Goal: Check status

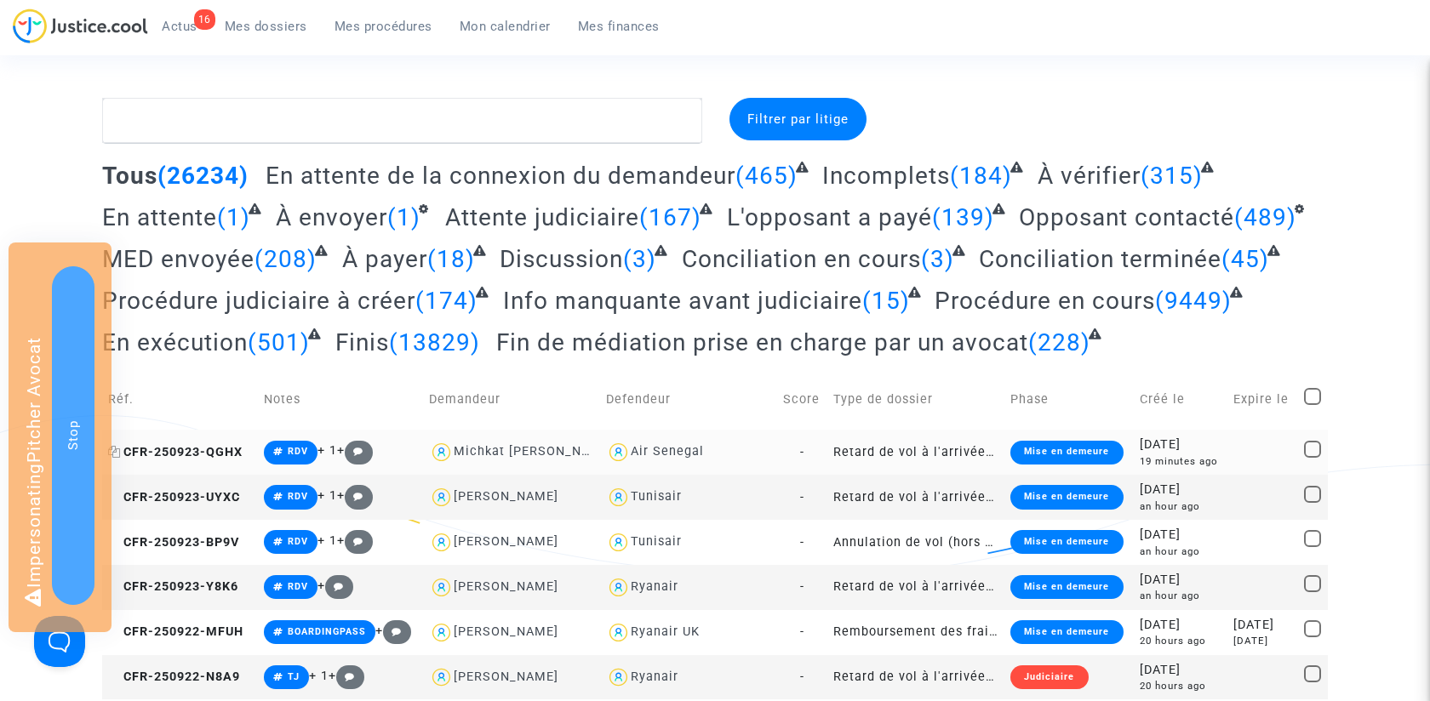
click at [220, 447] on span "CFR-250923-QGHX" at bounding box center [175, 452] width 134 height 14
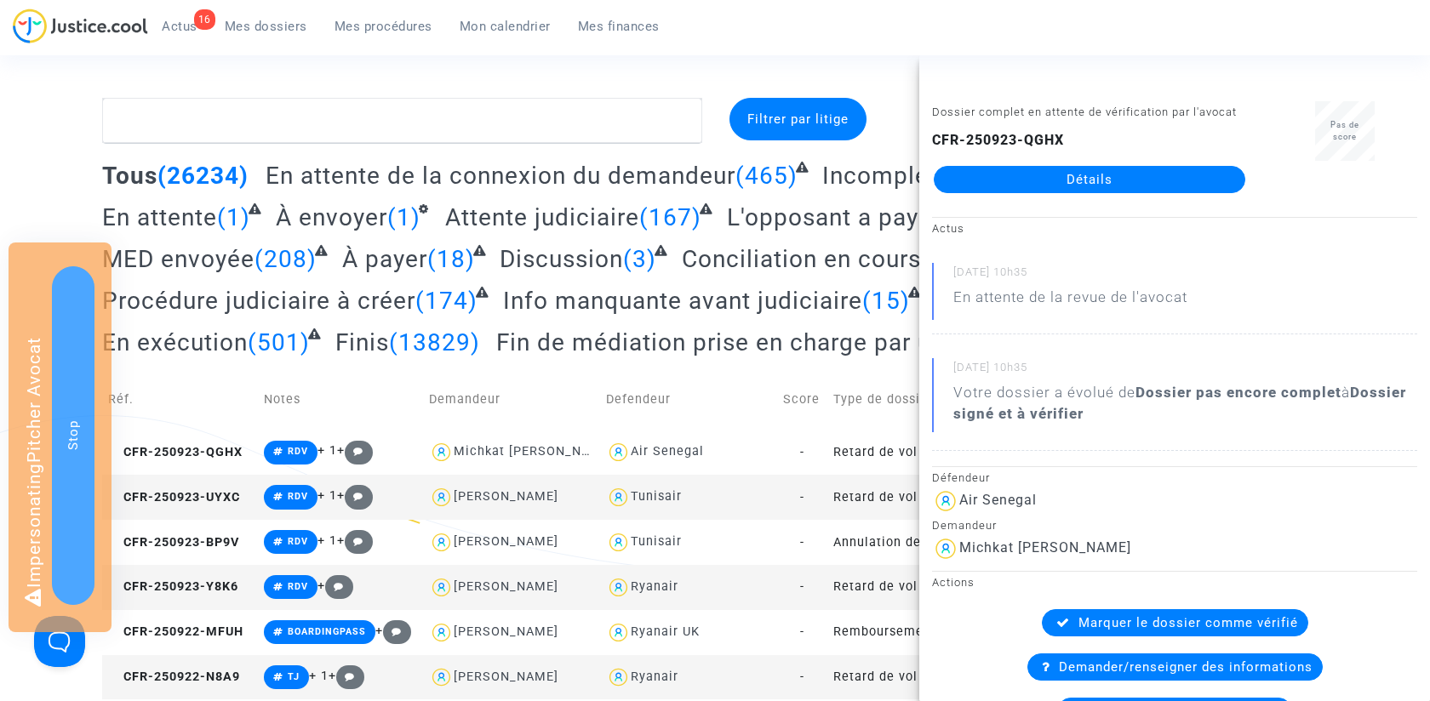
click at [1115, 171] on link "Détails" at bounding box center [1090, 179] width 312 height 27
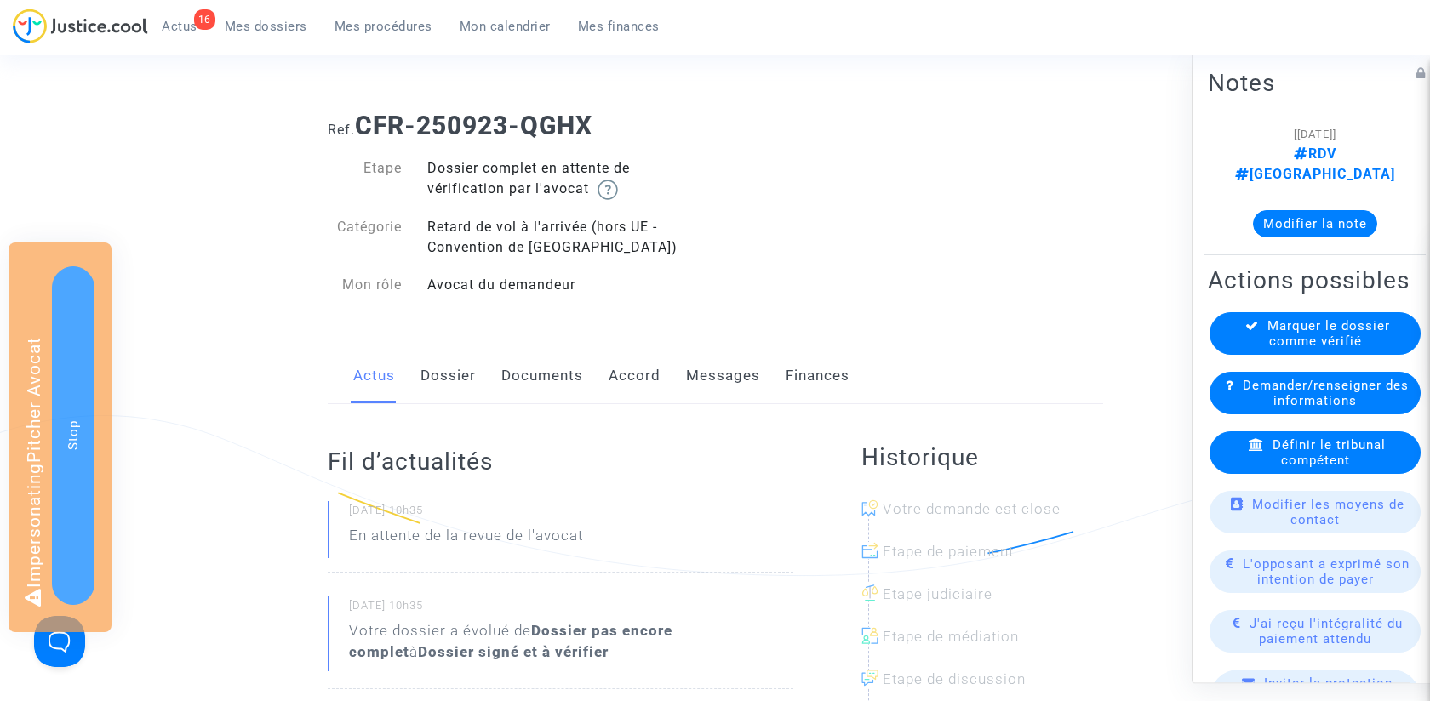
click at [705, 380] on link "Messages" at bounding box center [723, 376] width 74 height 56
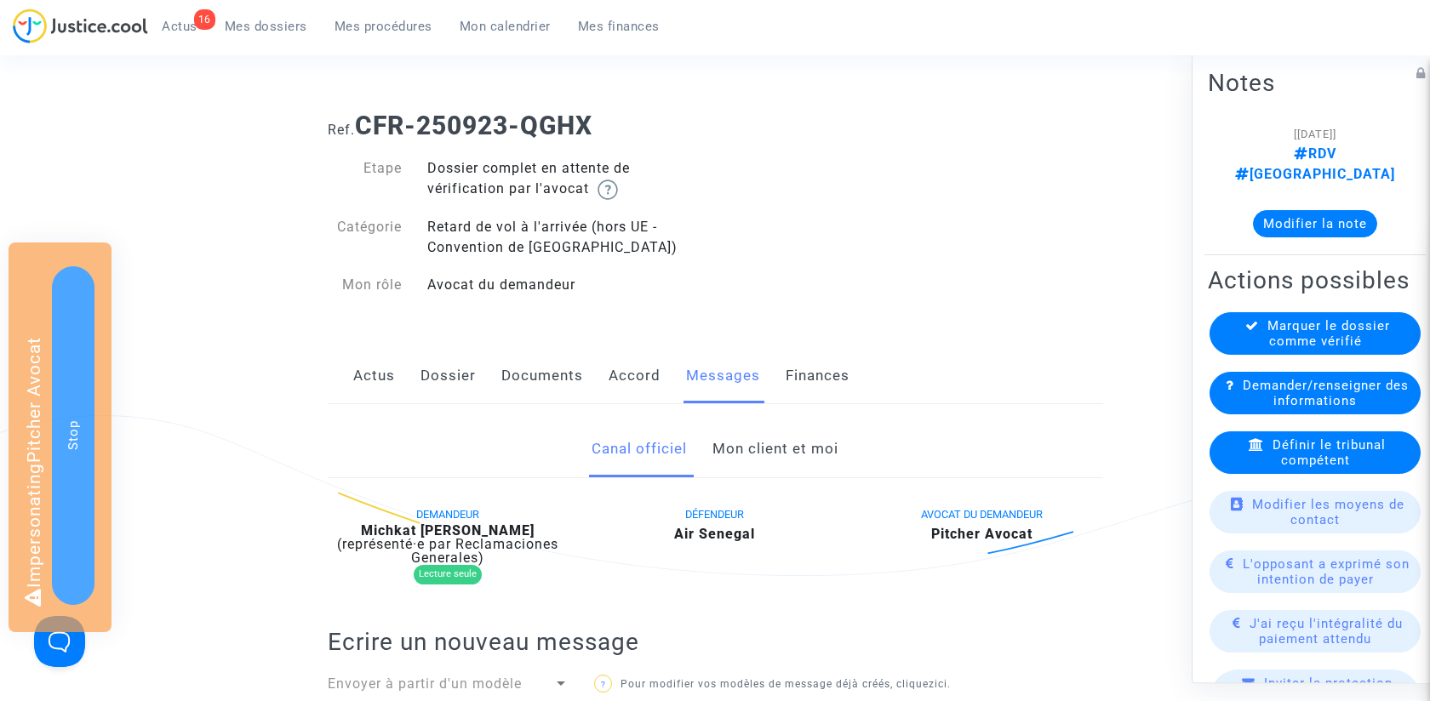
click at [738, 439] on link "Mon client et moi" at bounding box center [775, 449] width 126 height 56
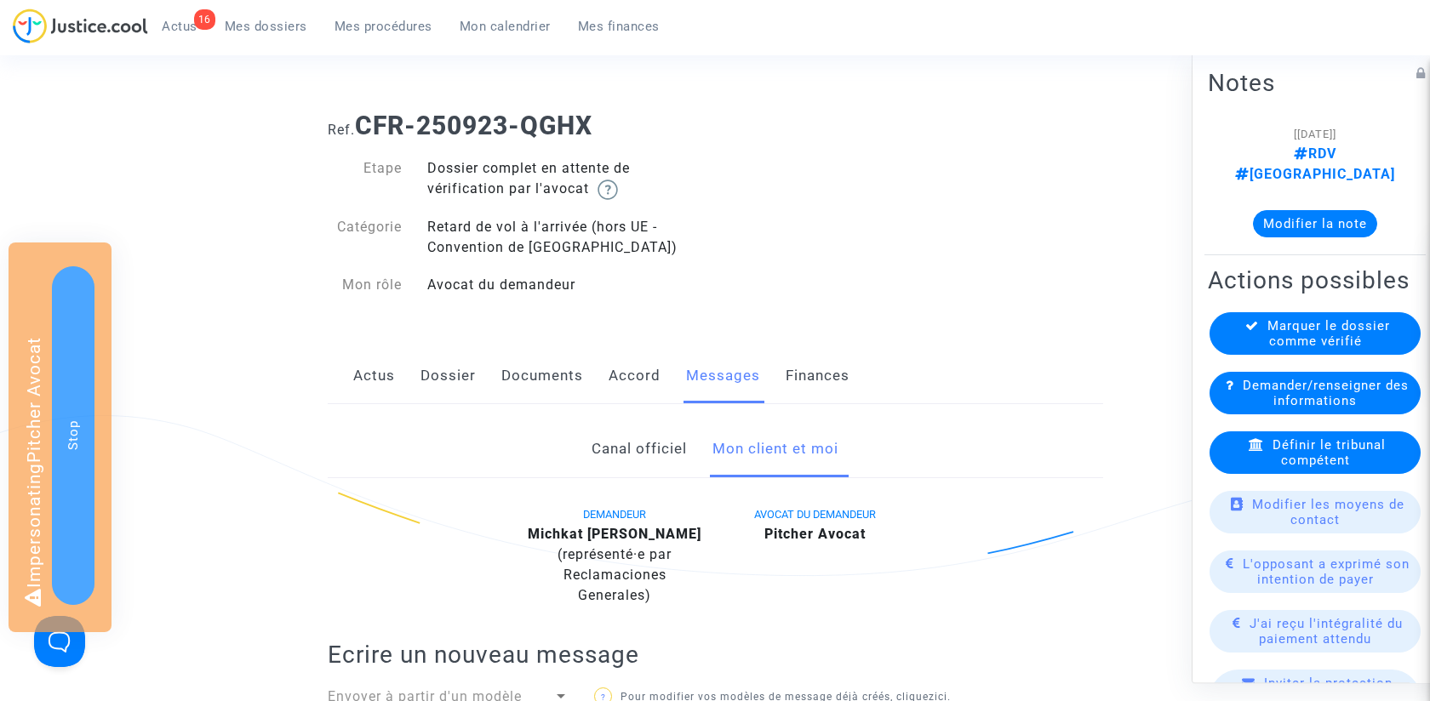
click at [383, 23] on span "Mes procédures" at bounding box center [384, 26] width 98 height 15
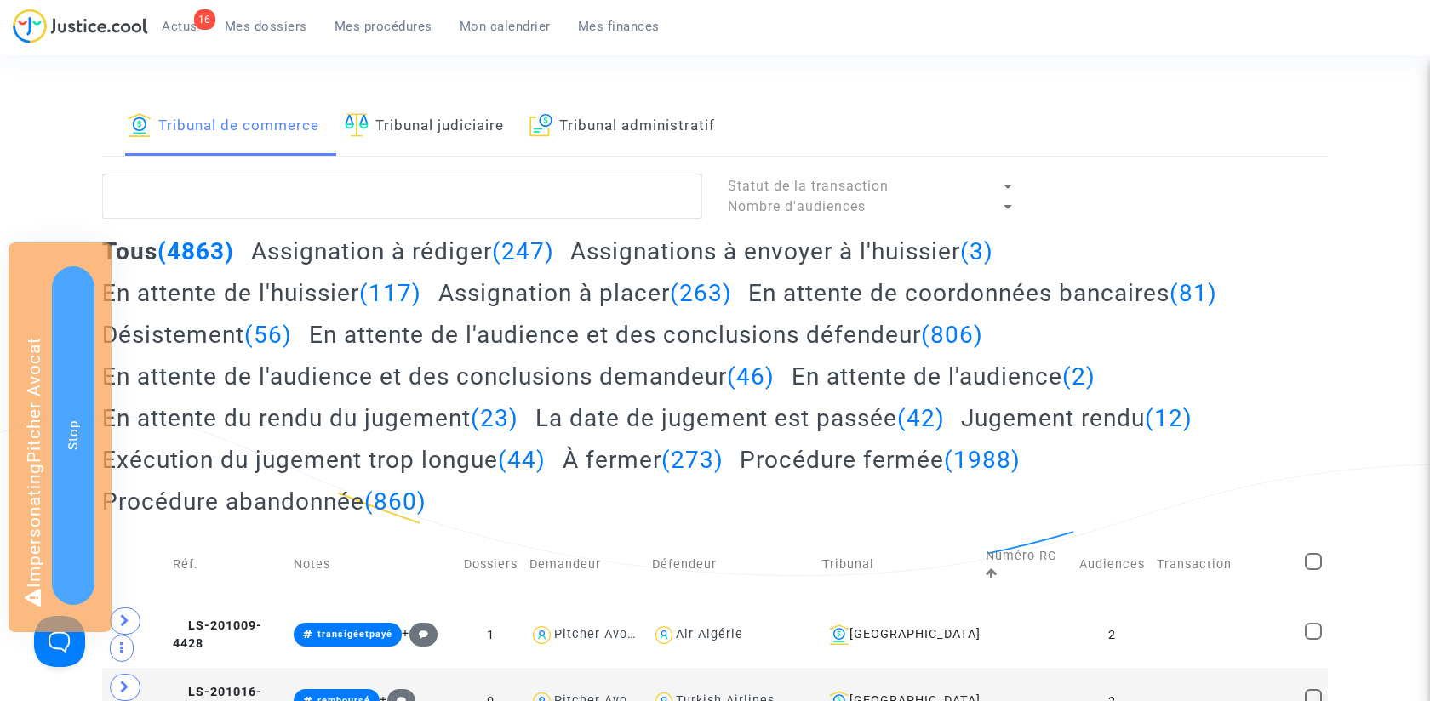
click at [556, 332] on h2 "En attente de l'audience et des conclusions défendeur (806)" at bounding box center [646, 335] width 674 height 30
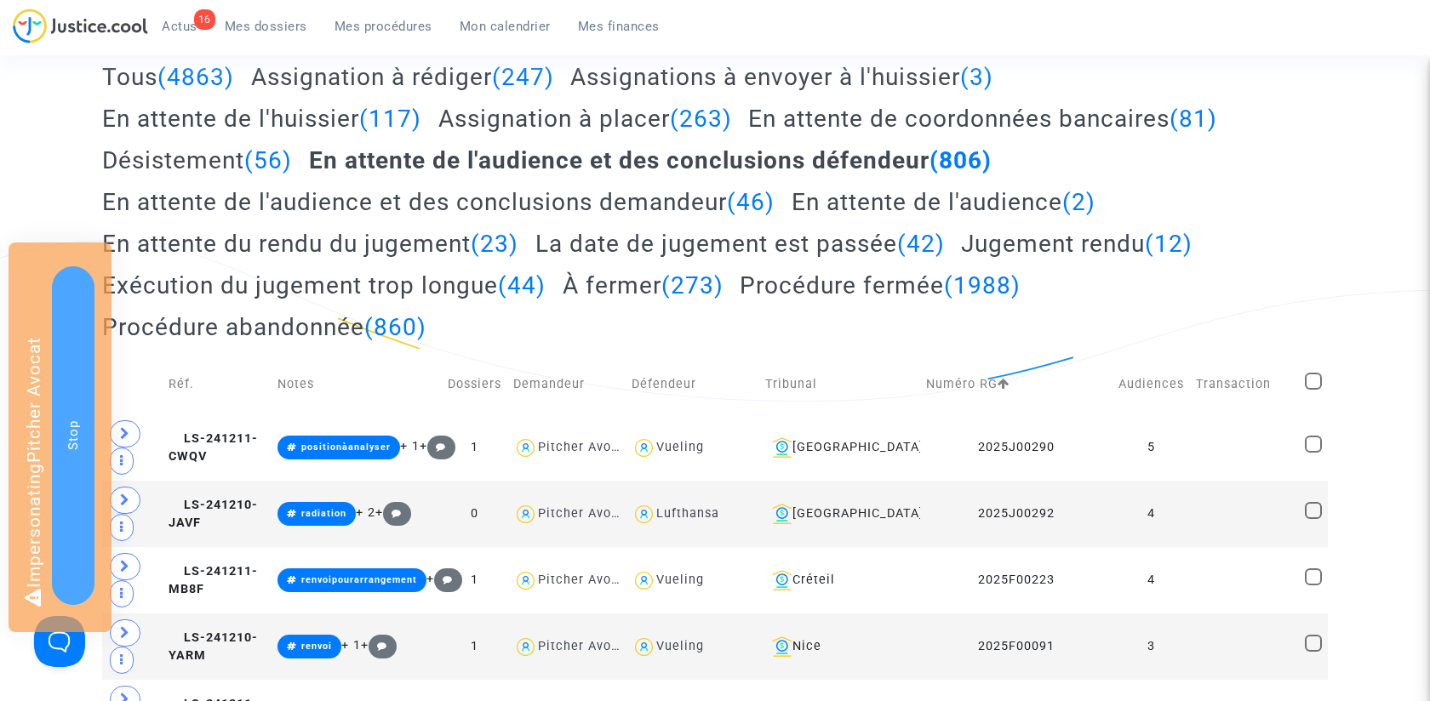
scroll to position [197, 0]
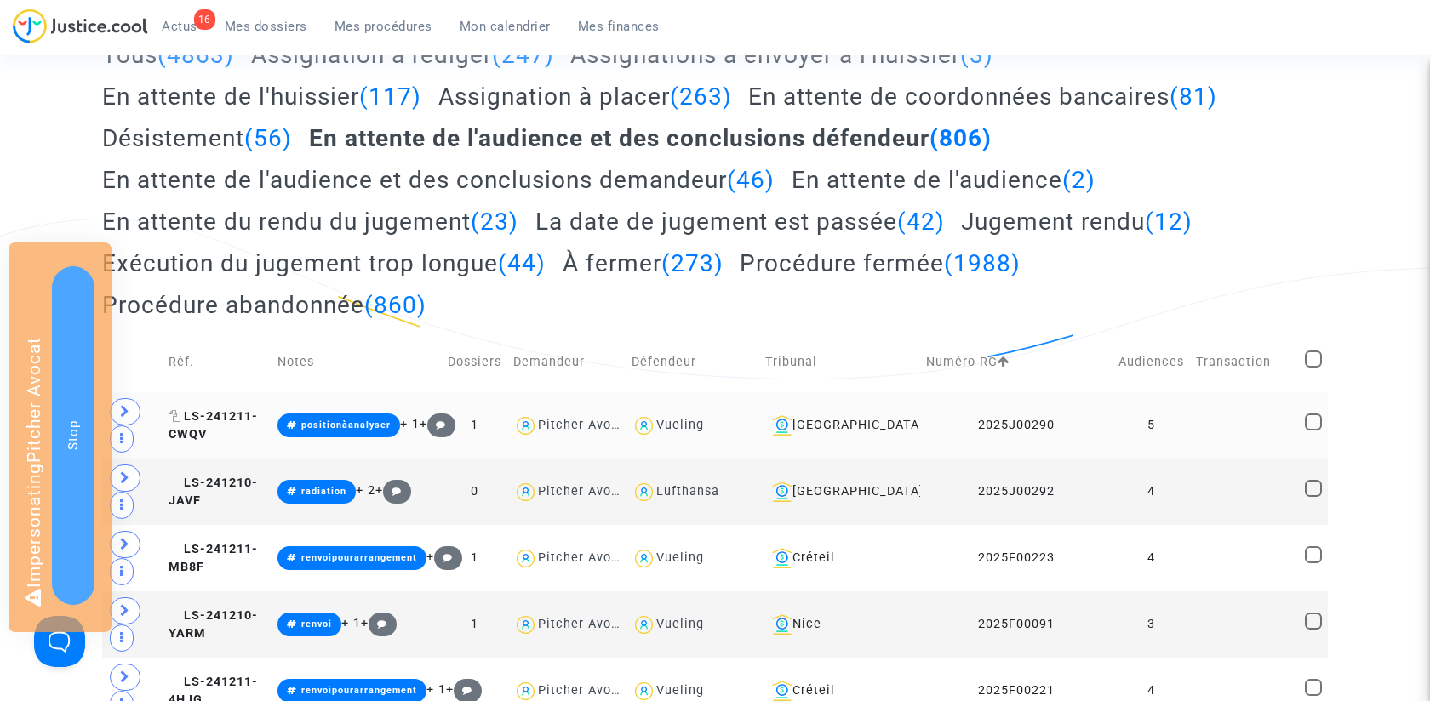
click at [218, 418] on span "LS-241211-CWQV" at bounding box center [213, 425] width 89 height 33
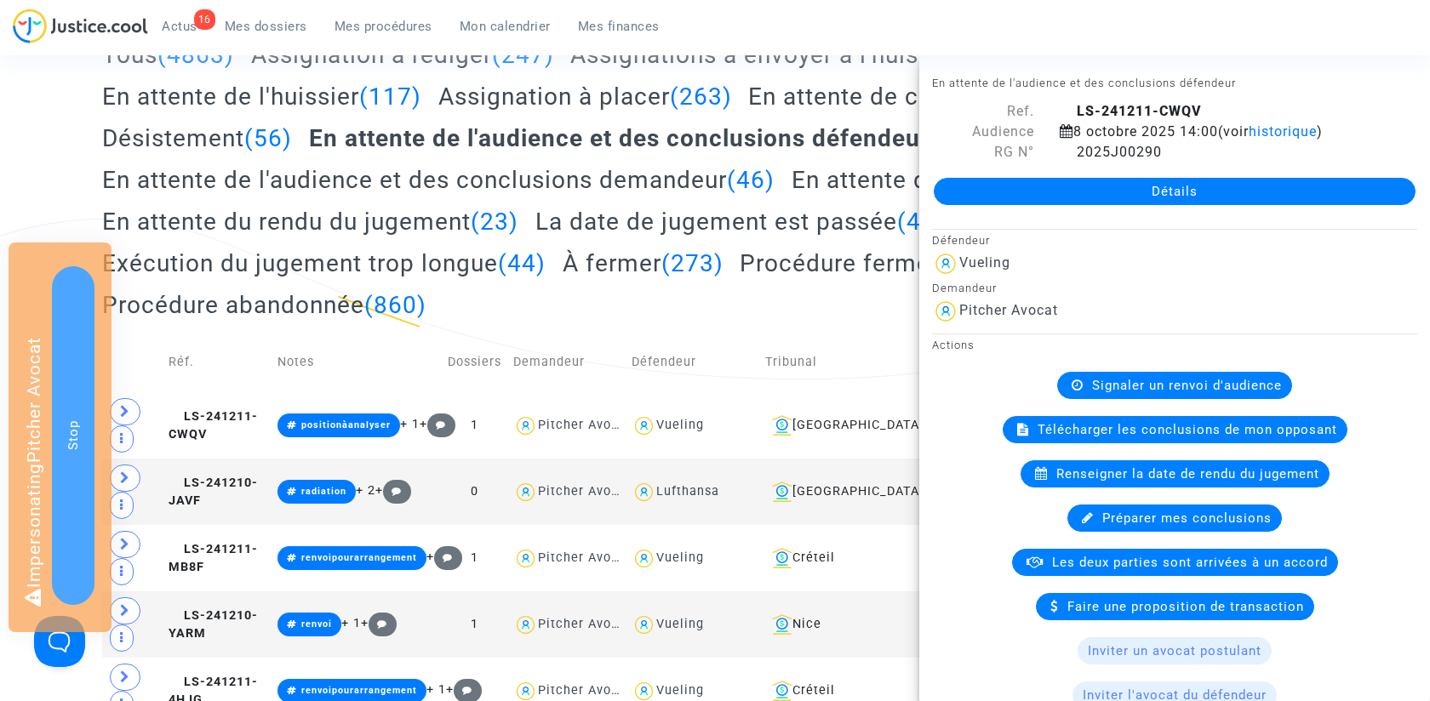
click at [1137, 191] on link "Détails" at bounding box center [1175, 191] width 482 height 27
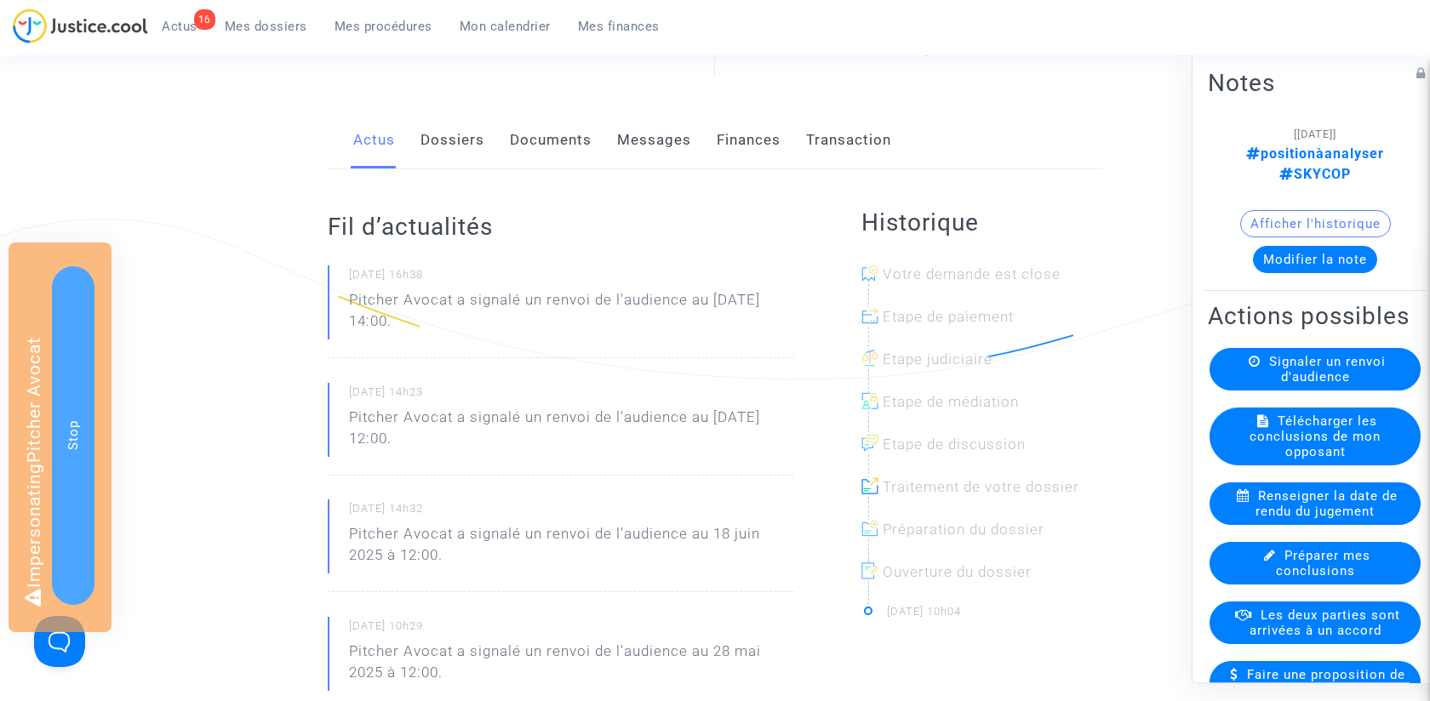
click at [632, 149] on link "Messages" at bounding box center [654, 140] width 74 height 56
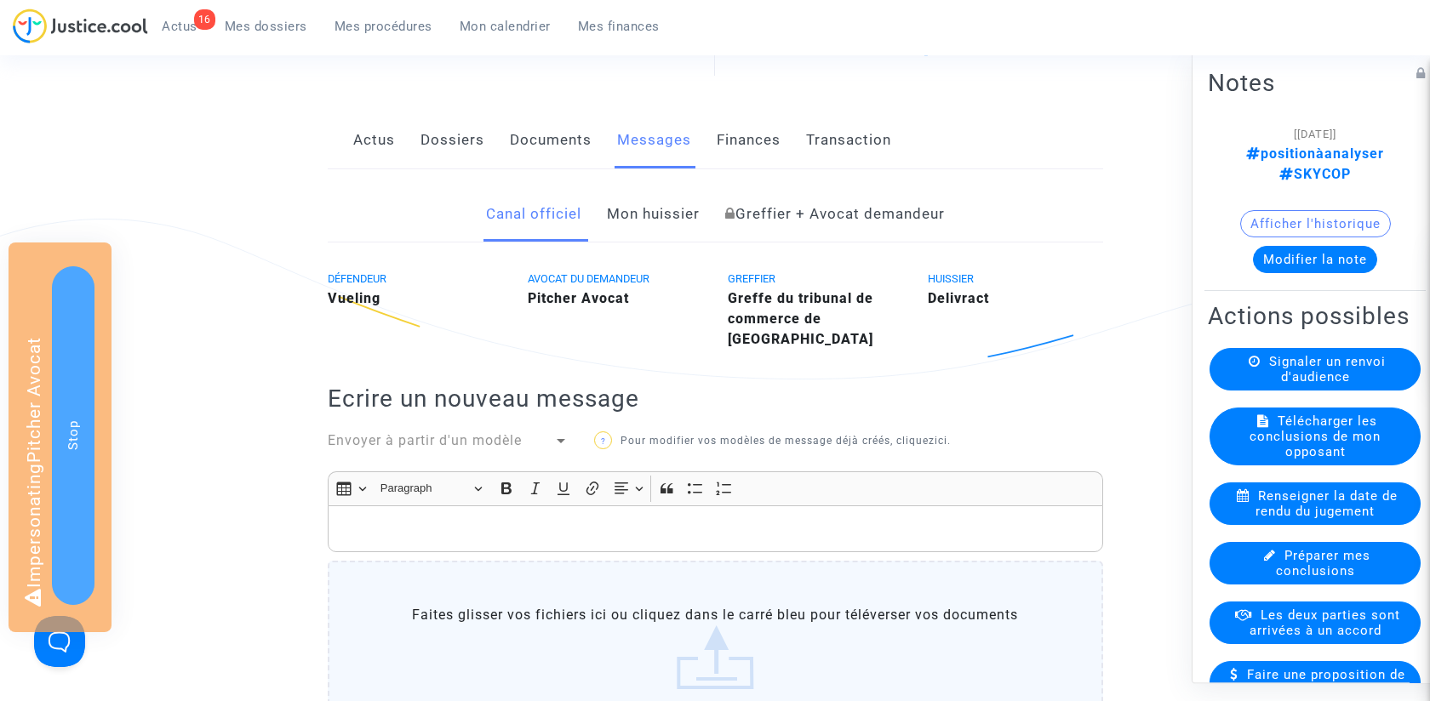
click at [641, 219] on link "Mon huissier" at bounding box center [653, 214] width 93 height 56
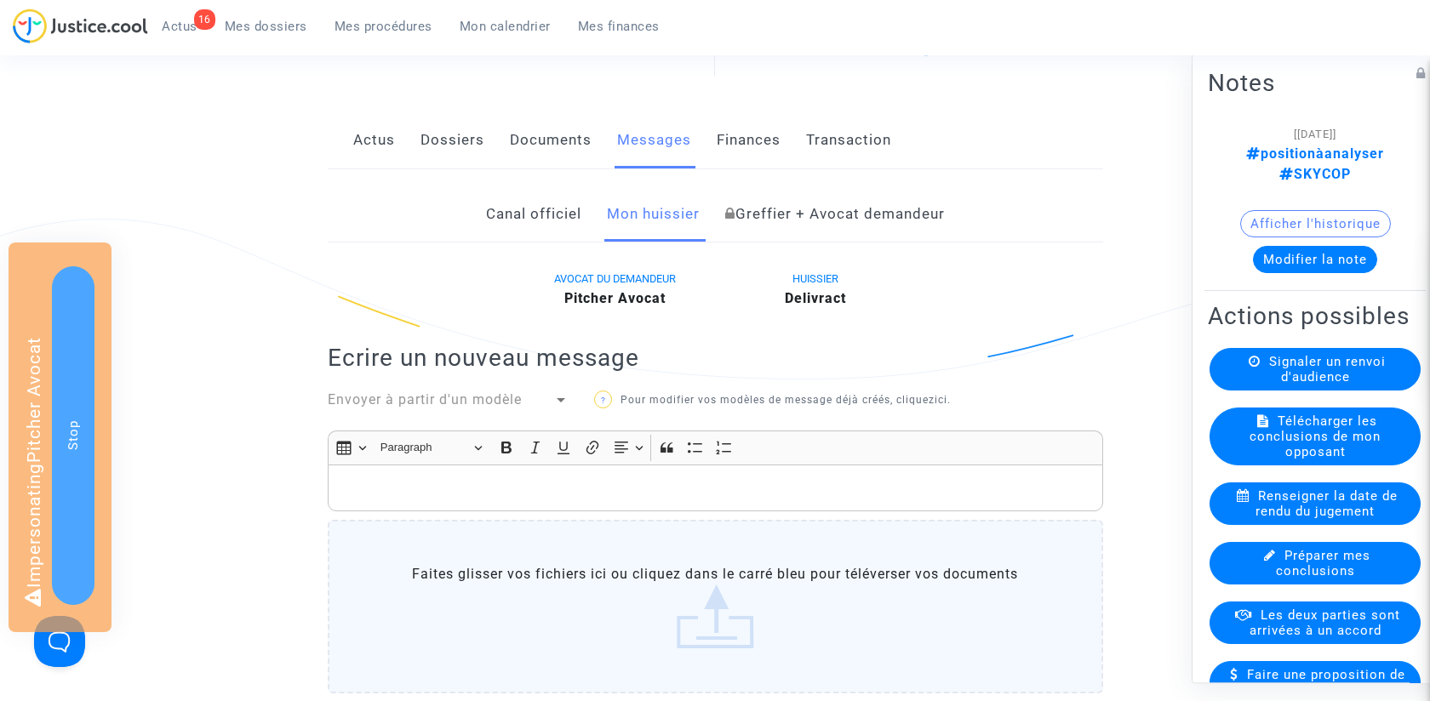
click at [773, 224] on link "Greffier + Avocat demandeur" at bounding box center [835, 214] width 220 height 56
